Goal: Task Accomplishment & Management: Manage account settings

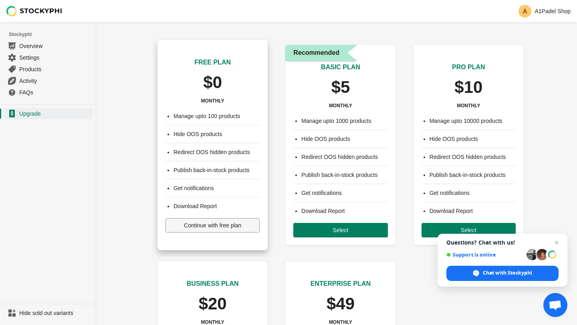
click at [245, 222] on button "Continue with free plan" at bounding box center [212, 225] width 94 height 14
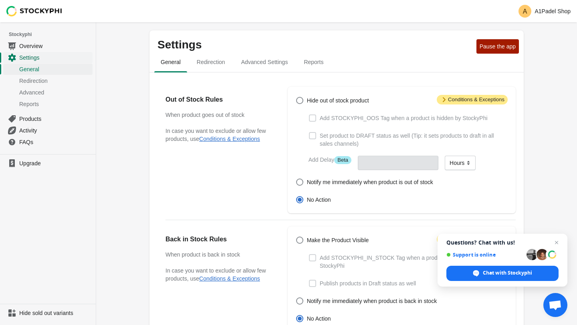
click at [42, 56] on span "Settings" at bounding box center [55, 58] width 72 height 8
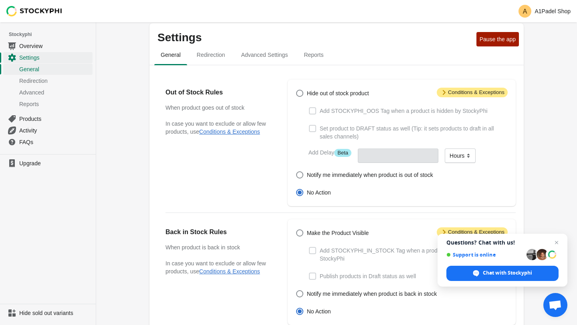
scroll to position [9, 0]
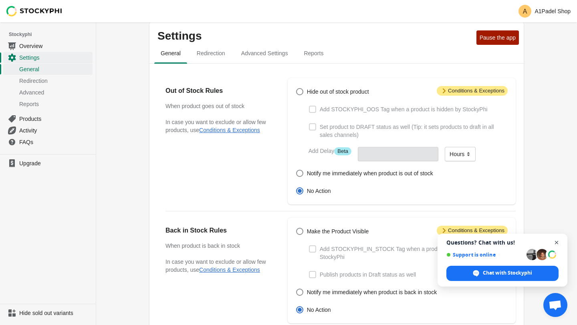
click at [558, 242] on span "Open chat" at bounding box center [557, 243] width 10 height 10
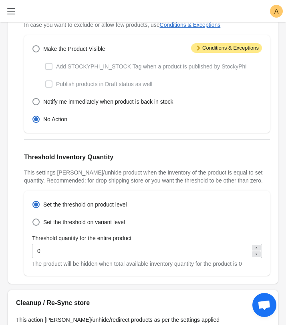
scroll to position [296, 0]
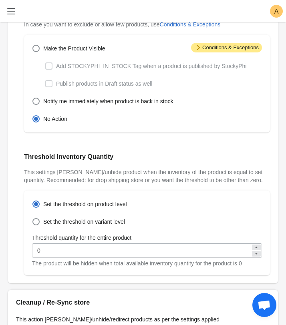
click at [258, 250] on icon at bounding box center [256, 247] width 5 height 5
type input "1"
click at [258, 250] on icon at bounding box center [256, 247] width 5 height 5
type input "2"
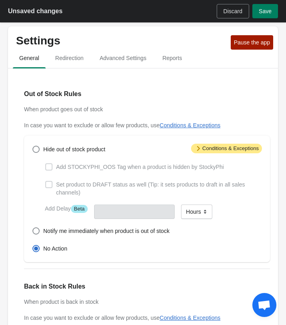
scroll to position [1, 0]
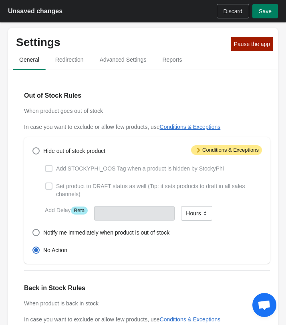
click at [31, 154] on div "Hide out of stock product Add STOCKYPHI_OOS Tag when a product is hidden by Sto…" at bounding box center [143, 200] width 238 height 111
click at [34, 154] on span at bounding box center [35, 150] width 7 height 7
click at [33, 148] on input "Hide out of stock product" at bounding box center [32, 147] width 0 height 0
radio input "true"
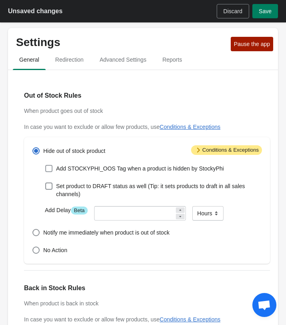
click at [54, 170] on label "Add STOCKYPHI_OOS Tag when a product is hidden by StockyPhi" at bounding box center [134, 168] width 179 height 11
click at [46, 165] on input "Add STOCKYPHI_OOS Tag when a product is hidden by StockyPhi" at bounding box center [45, 165] width 0 height 0
checkbox input "true"
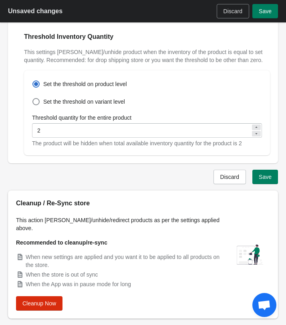
scroll to position [437, 0]
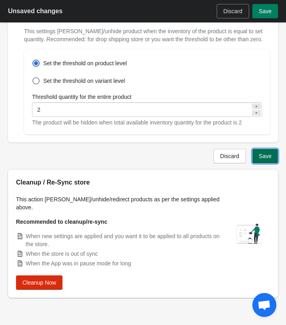
click at [266, 157] on button "Save" at bounding box center [265, 156] width 26 height 14
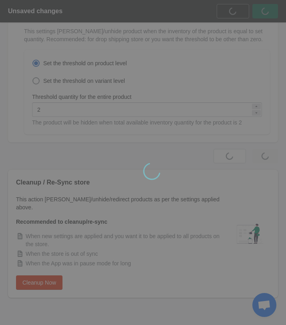
scroll to position [0, 0]
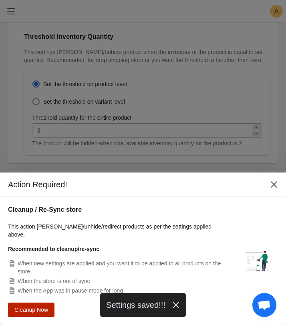
click at [29, 310] on span "Cleanup Now" at bounding box center [31, 310] width 34 height 6
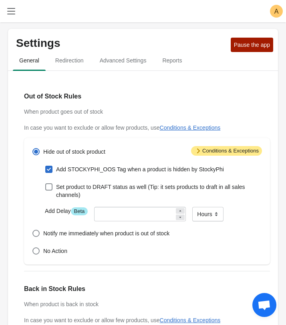
scroll to position [416, 0]
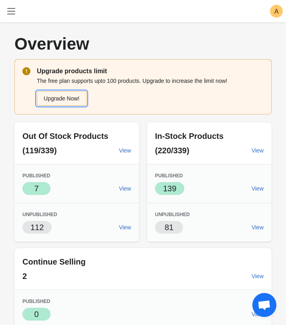
click at [67, 96] on link "Upgrade Now!" at bounding box center [62, 98] width 50 height 14
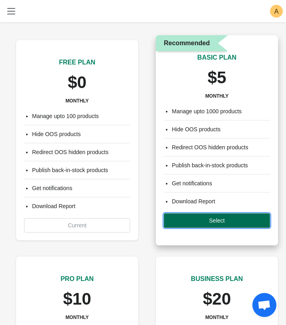
click at [191, 221] on span "Select" at bounding box center [216, 221] width 93 height 6
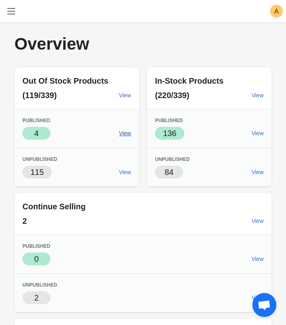
click at [128, 131] on span "View" at bounding box center [125, 133] width 12 height 6
click at [129, 95] on span "View" at bounding box center [125, 95] width 12 height 6
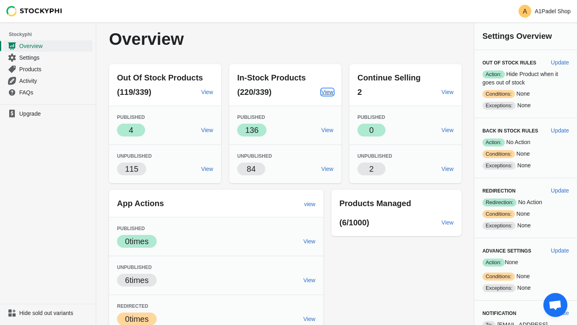
click at [286, 95] on span "View" at bounding box center [327, 92] width 12 height 6
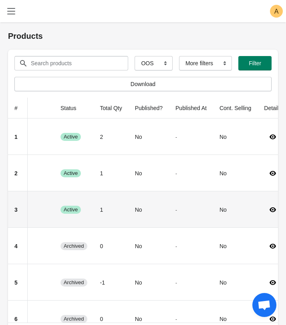
scroll to position [0, 158]
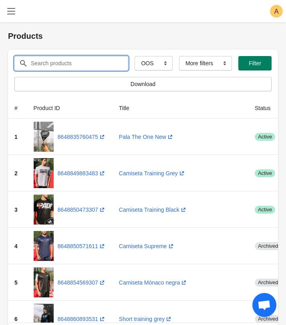
click at [82, 59] on input "Search products" at bounding box center [71, 63] width 83 height 14
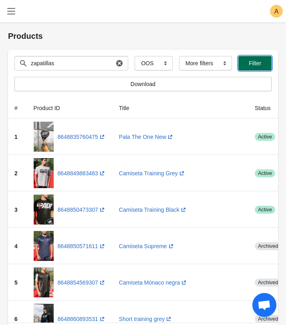
click at [259, 57] on button "Filter" at bounding box center [254, 63] width 33 height 14
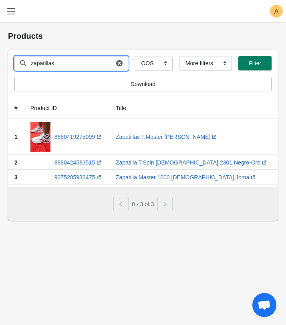
click at [83, 61] on input "zapatillas" at bounding box center [71, 63] width 83 height 14
type input "zapatillas joma"
click at [8, 22] on button "Submit" at bounding box center [19, 26] width 23 height 8
click at [115, 60] on icon "button" at bounding box center [119, 63] width 8 height 8
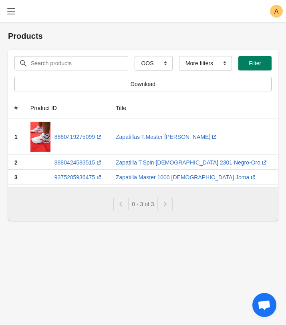
click at [25, 34] on h1 "Products" at bounding box center [143, 35] width 270 height 11
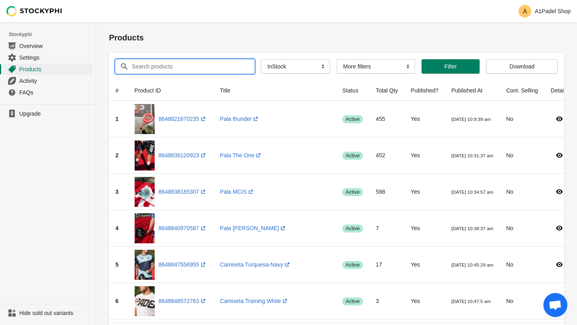
click at [218, 66] on input "Search products" at bounding box center [185, 66] width 109 height 14
click at [109, 22] on button "Submit" at bounding box center [120, 26] width 23 height 8
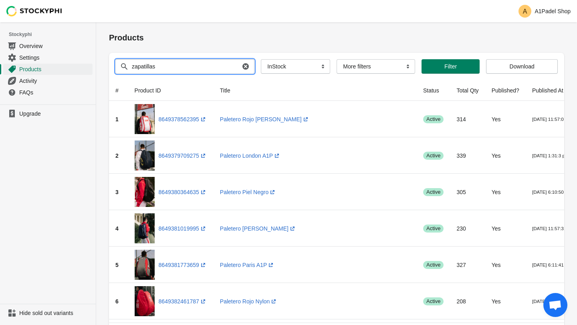
type input "zapatillas"
click at [109, 22] on button "Submit" at bounding box center [120, 26] width 23 height 8
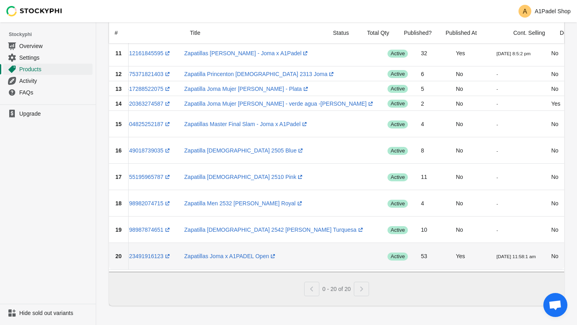
scroll to position [0, 56]
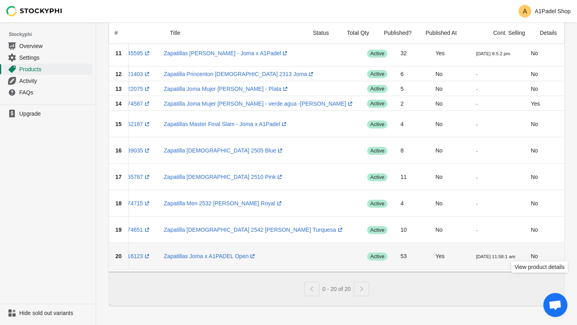
click at [577, 254] on icon at bounding box center [584, 256] width 6 height 5
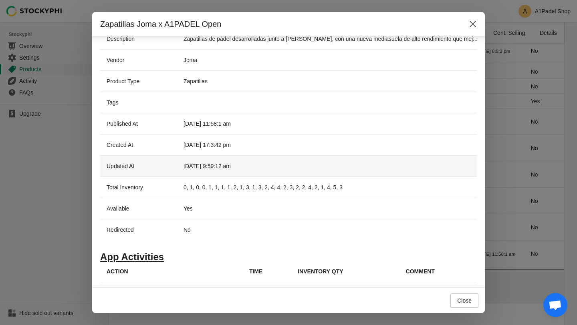
scroll to position [138, 0]
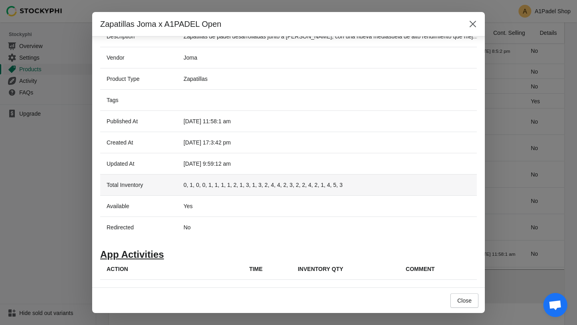
click at [347, 184] on td "0, 1, 0, 0, 1, 1, 1, 1, 2, 1, 3, 1, 3, 2, 4, 4, 2, 3, 2, 2, 4, 2, 1, 4, 5, 3" at bounding box center [330, 184] width 307 height 21
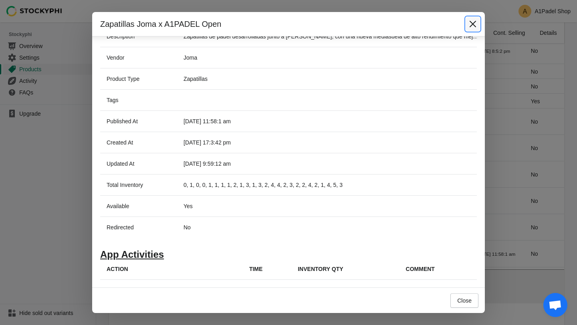
click at [478, 18] on button "Close" at bounding box center [473, 24] width 14 height 14
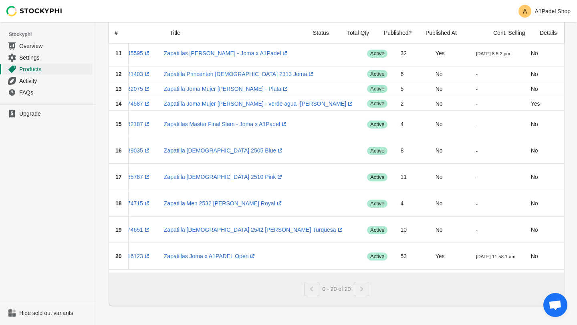
scroll to position [0, 0]
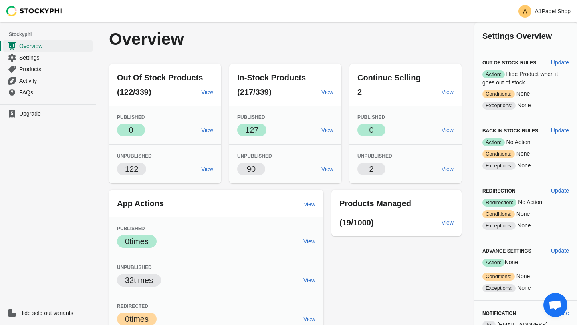
click at [232, 58] on div "Out Of Stock Products (122/339) View Published Success 0 View Unpublished 122 V…" at bounding box center [281, 215] width 361 height 315
click at [54, 60] on span "Settings" at bounding box center [55, 58] width 72 height 8
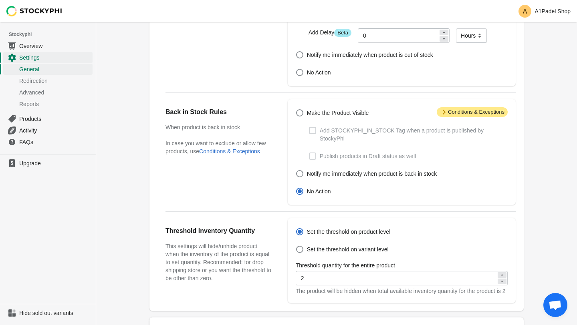
scroll to position [222, 0]
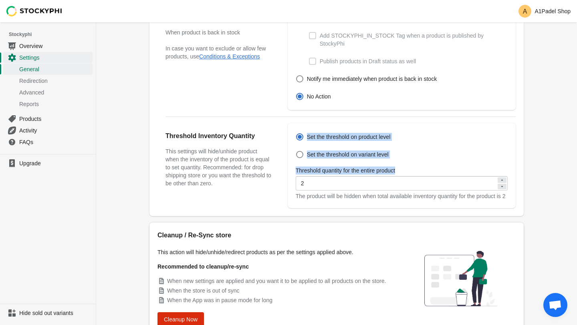
drag, startPoint x: 413, startPoint y: 168, endPoint x: 306, endPoint y: 130, distance: 113.0
click at [306, 130] on div "Set the threshold on product level Set the threshold on variant level Threshold…" at bounding box center [402, 165] width 228 height 85
copy div "Set the threshold on product level Set the threshold on variant level Threshold…"
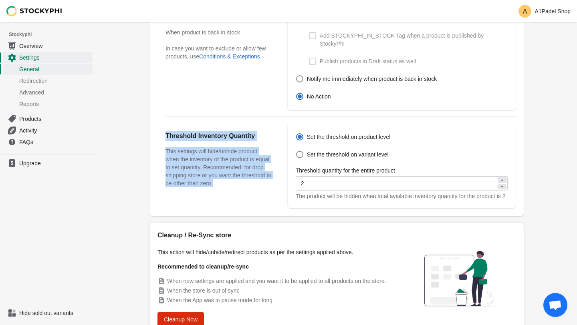
drag, startPoint x: 250, startPoint y: 181, endPoint x: 155, endPoint y: 135, distance: 105.5
click at [155, 135] on div "Out of Stock Rules When product goes out of stock In case you want to exclude o…" at bounding box center [336, 33] width 374 height 366
copy div "Threshold Inventory Quantity This settings [PERSON_NAME]/unhide product when th…"
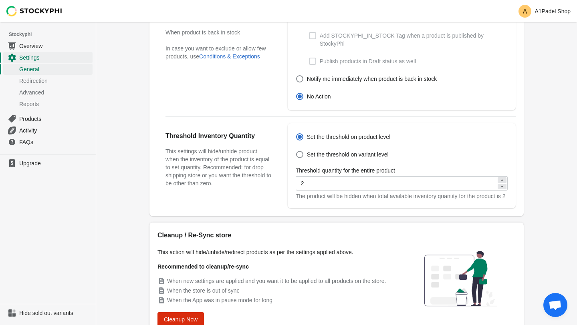
click at [392, 144] on div "Set the threshold on product level Set the threshold on variant level Threshold…" at bounding box center [398, 165] width 220 height 69
drag, startPoint x: 395, startPoint y: 154, endPoint x: 310, endPoint y: 135, distance: 88.0
click at [310, 135] on div "Set the threshold on product level Set the threshold on variant level Threshold…" at bounding box center [398, 165] width 220 height 69
copy div "et the threshold on product level Set the threshold on variant level"
click at [345, 122] on div "Threshold Inventory Quantity This settings [PERSON_NAME]/unhide product when th…" at bounding box center [336, 162] width 358 height 91
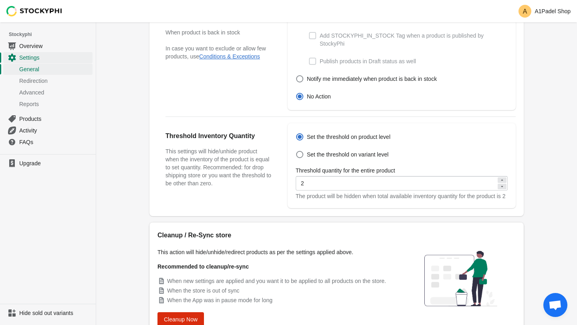
scroll to position [0, 0]
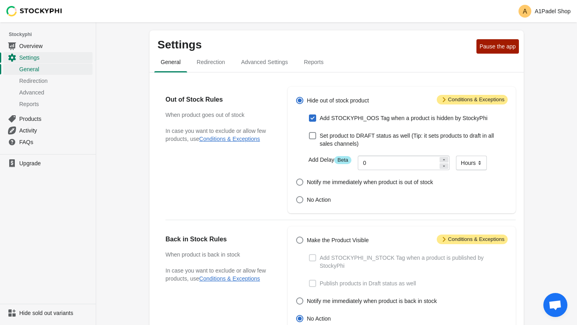
click at [366, 85] on div "Out of Stock Rules When product goes out of stock In case you want to exclude o…" at bounding box center [336, 147] width 358 height 133
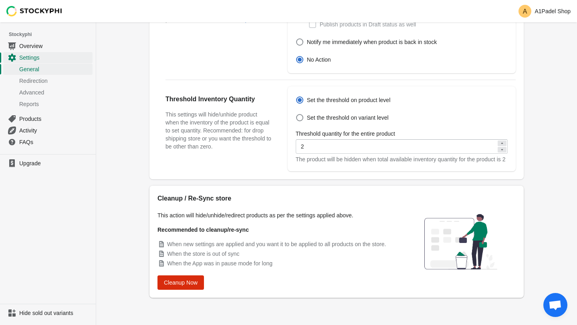
scroll to position [267, 0]
click at [176, 285] on span "Cleanup Now" at bounding box center [181, 283] width 34 height 6
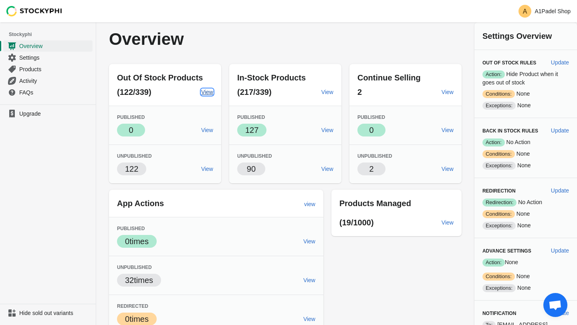
click at [202, 91] on span "View" at bounding box center [207, 92] width 12 height 6
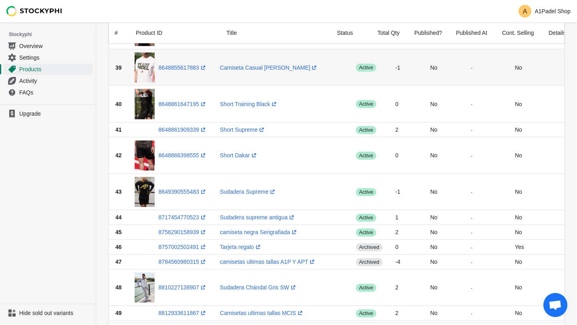
scroll to position [1483, 0]
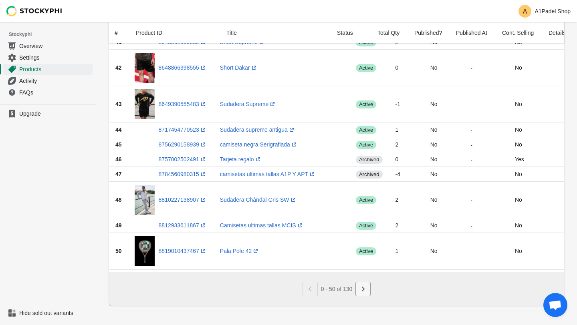
click at [360, 289] on icon "Next" at bounding box center [363, 289] width 8 height 8
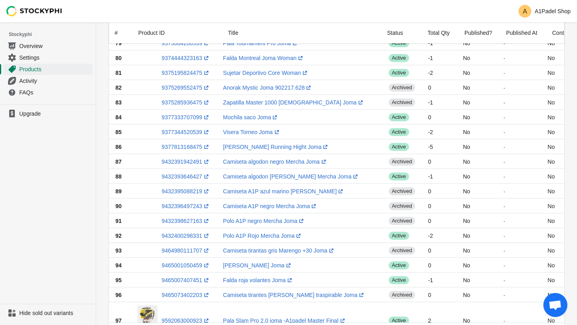
scroll to position [806, 0]
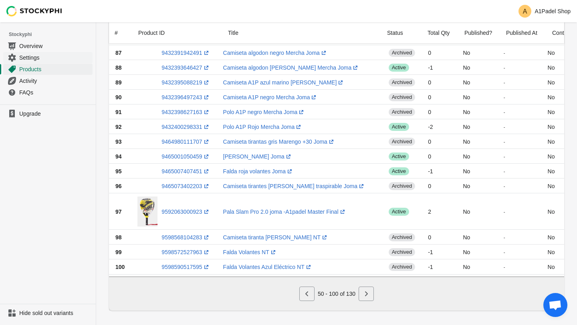
click at [56, 60] on span "Settings" at bounding box center [55, 58] width 72 height 8
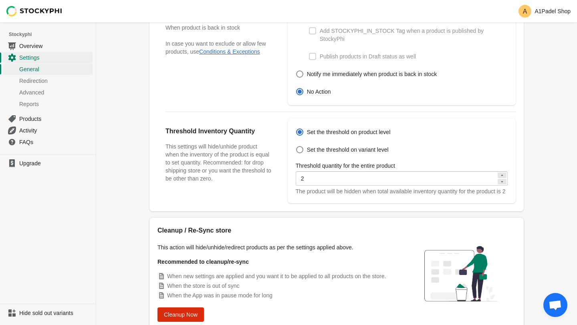
scroll to position [252, 0]
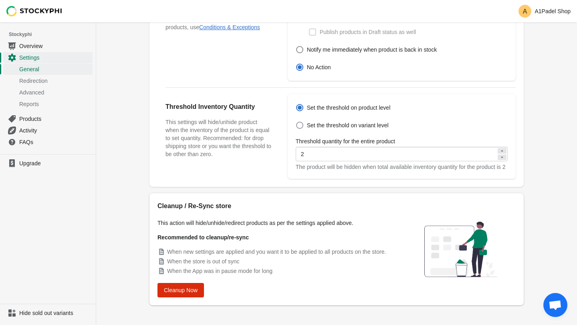
click at [301, 123] on span at bounding box center [299, 125] width 7 height 7
click at [296, 122] on input "Set the threshold on variant level" at bounding box center [296, 122] width 0 height 0
radio input "true"
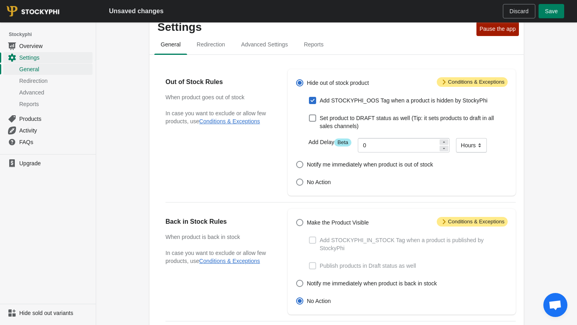
scroll to position [15, 0]
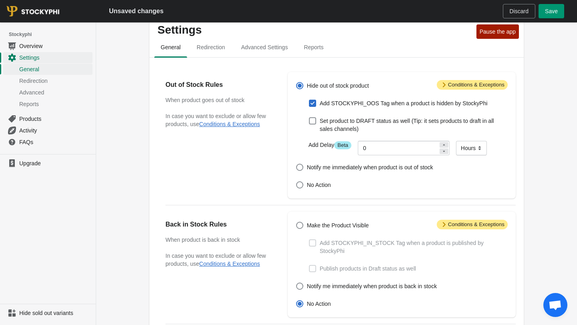
click at [545, 14] on button "Save" at bounding box center [551, 11] width 26 height 14
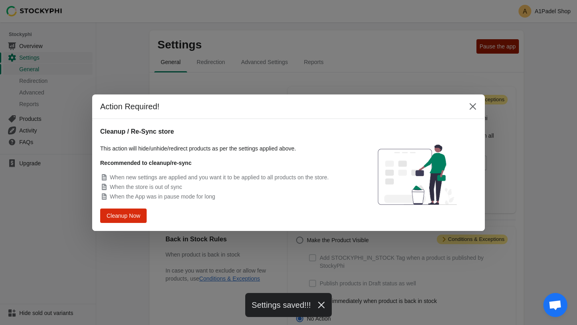
scroll to position [267, 0]
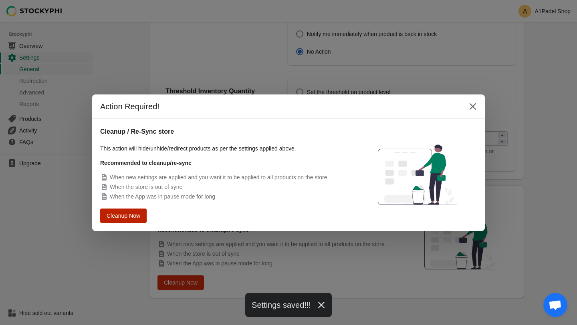
click at [133, 214] on span "Cleanup Now" at bounding box center [123, 216] width 32 height 6
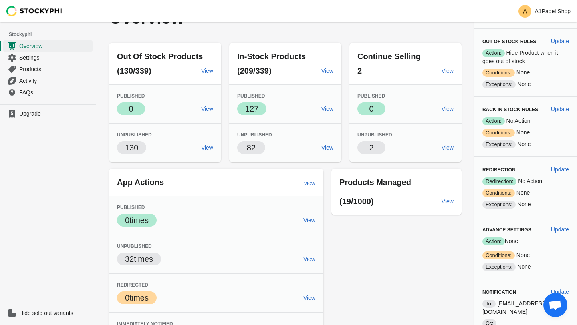
scroll to position [47, 0]
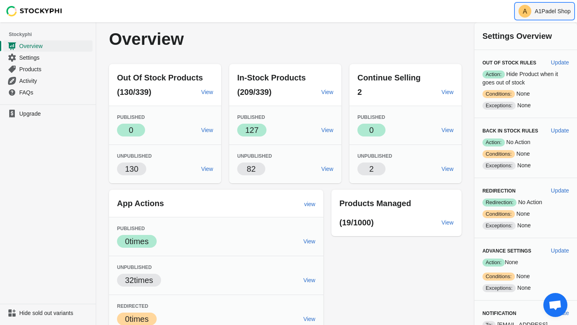
click at [555, 8] on p "A1Padel Shop" at bounding box center [552, 11] width 36 height 6
click at [554, 35] on span "Logout" at bounding box center [558, 36] width 17 height 8
click at [214, 29] on div "Overview" at bounding box center [285, 39] width 353 height 34
